Goal: Register for event/course

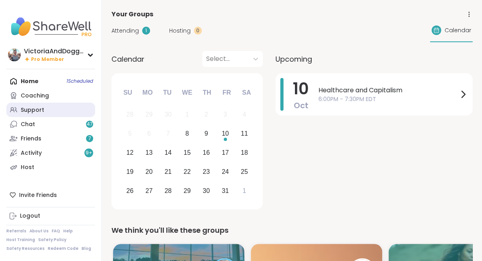
click at [37, 108] on div "Support" at bounding box center [32, 110] width 23 height 8
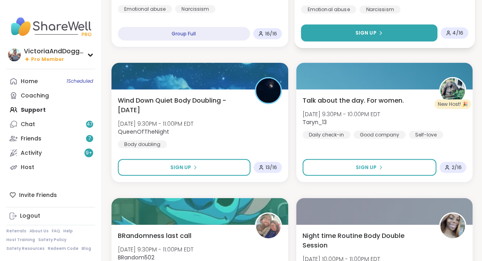
scroll to position [1398, 0]
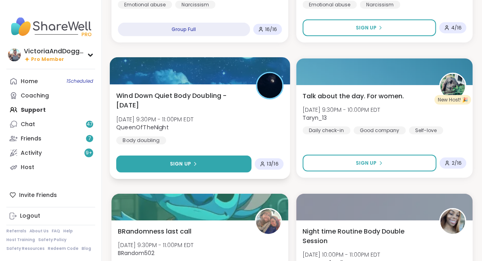
click at [188, 160] on span "Sign Up" at bounding box center [180, 163] width 21 height 7
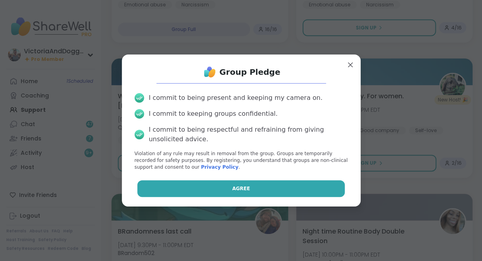
click at [211, 186] on button "Agree" at bounding box center [240, 188] width 207 height 17
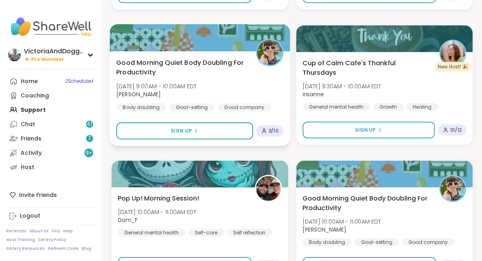
scroll to position [2250, 0]
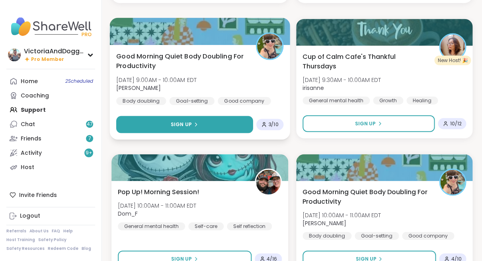
click at [218, 121] on button "Sign Up" at bounding box center [184, 124] width 137 height 17
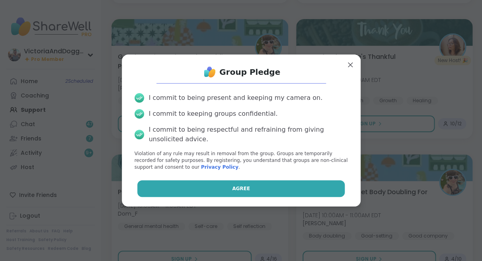
click at [247, 184] on button "Agree" at bounding box center [240, 188] width 207 height 17
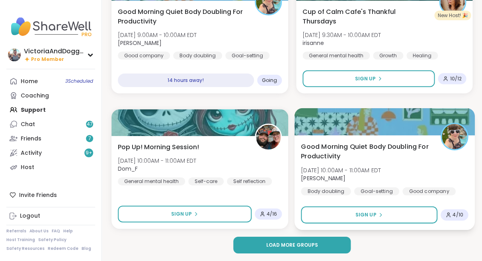
scroll to position [2294, 0]
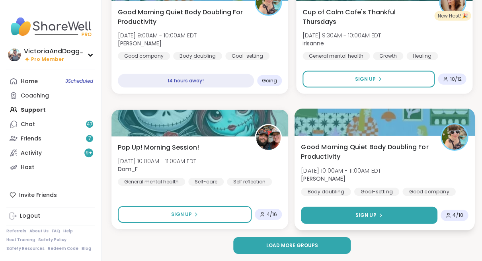
click at [342, 213] on button "Sign Up" at bounding box center [369, 215] width 136 height 17
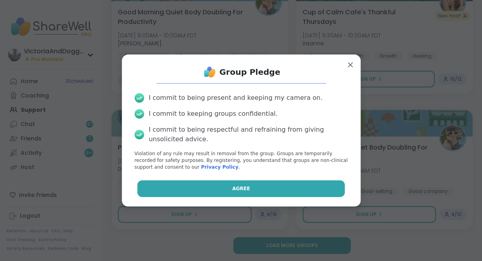
click at [306, 189] on button "Agree" at bounding box center [240, 188] width 207 height 17
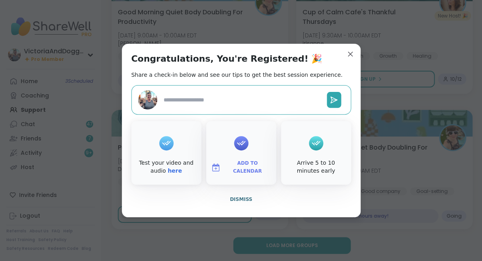
type textarea "*"
